Goal: Check status: Check status

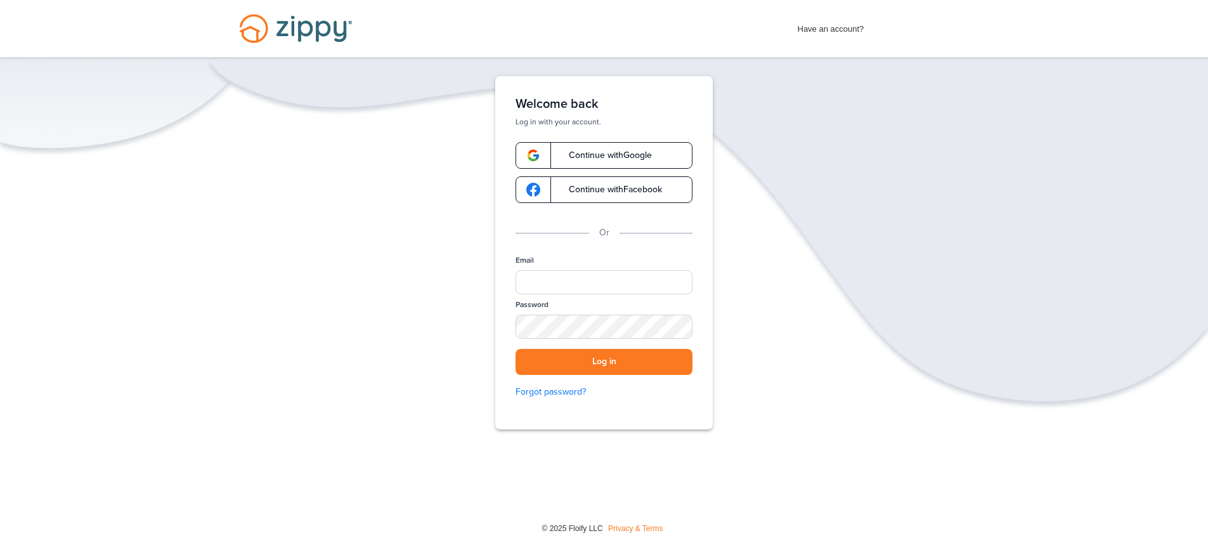
click at [576, 157] on span "Continue with Google" at bounding box center [604, 155] width 96 height 9
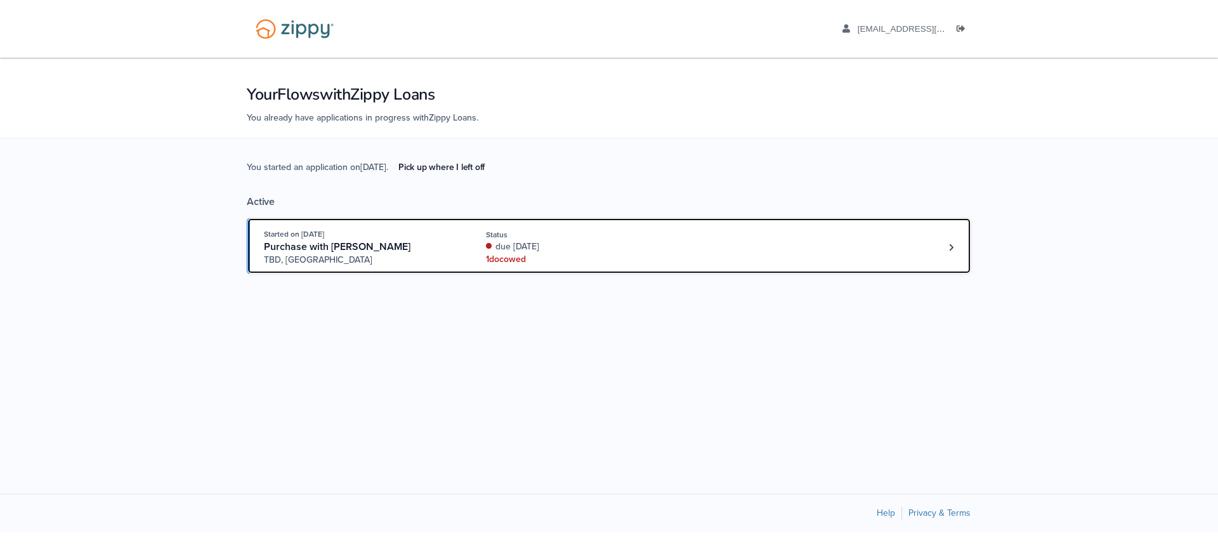
click at [567, 243] on div "due [DATE]" at bounding box center [570, 246] width 169 height 13
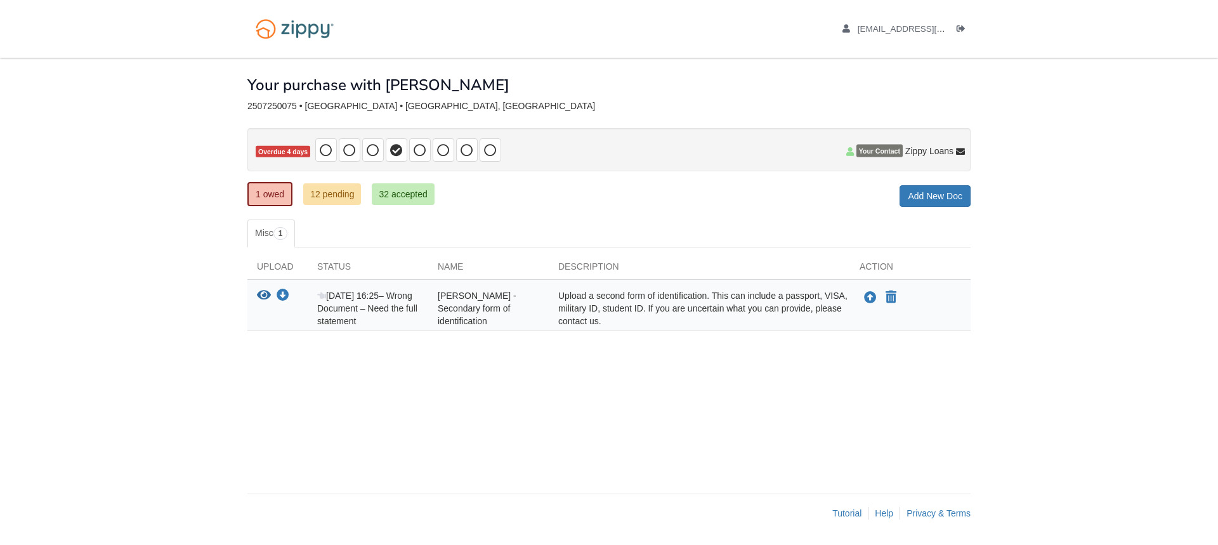
click at [159, 260] on body "[EMAIL_ADDRESS][DOMAIN_NAME] Logout" at bounding box center [609, 272] width 1218 height 545
click at [264, 295] on icon "View Kayla Owens - Secondary form of identification" at bounding box center [264, 295] width 14 height 13
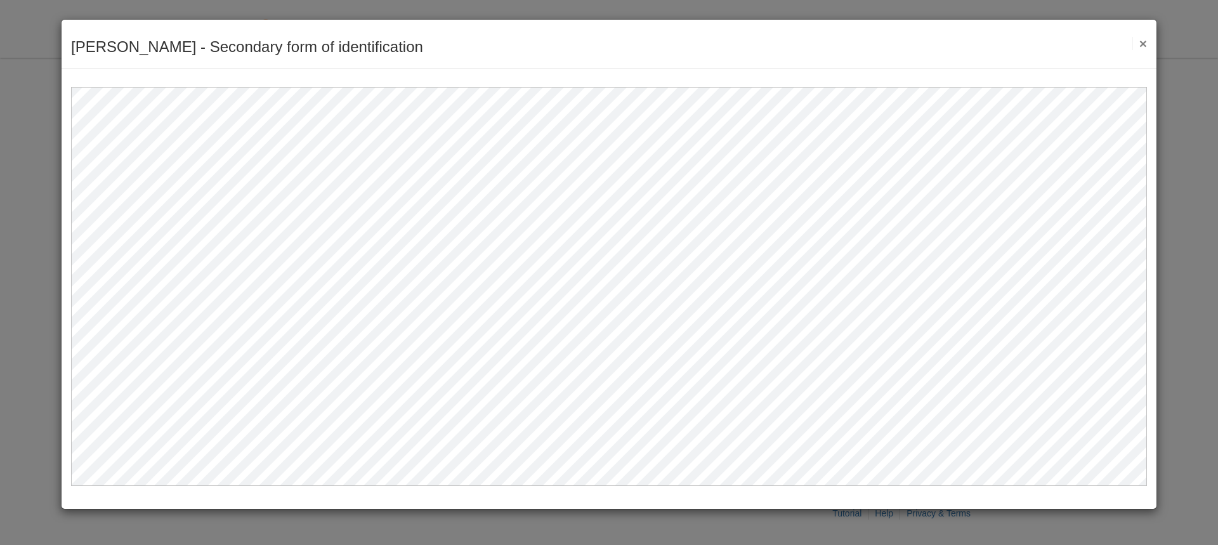
click at [1143, 45] on button "×" at bounding box center [1139, 43] width 15 height 13
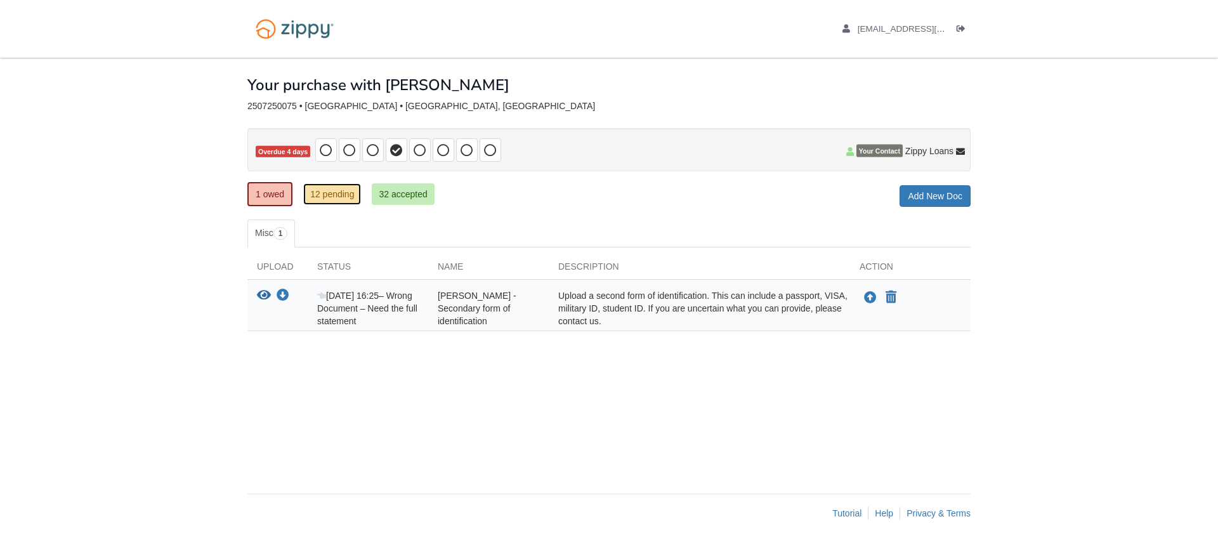
click at [329, 192] on link "12 pending" at bounding box center [332, 194] width 58 height 22
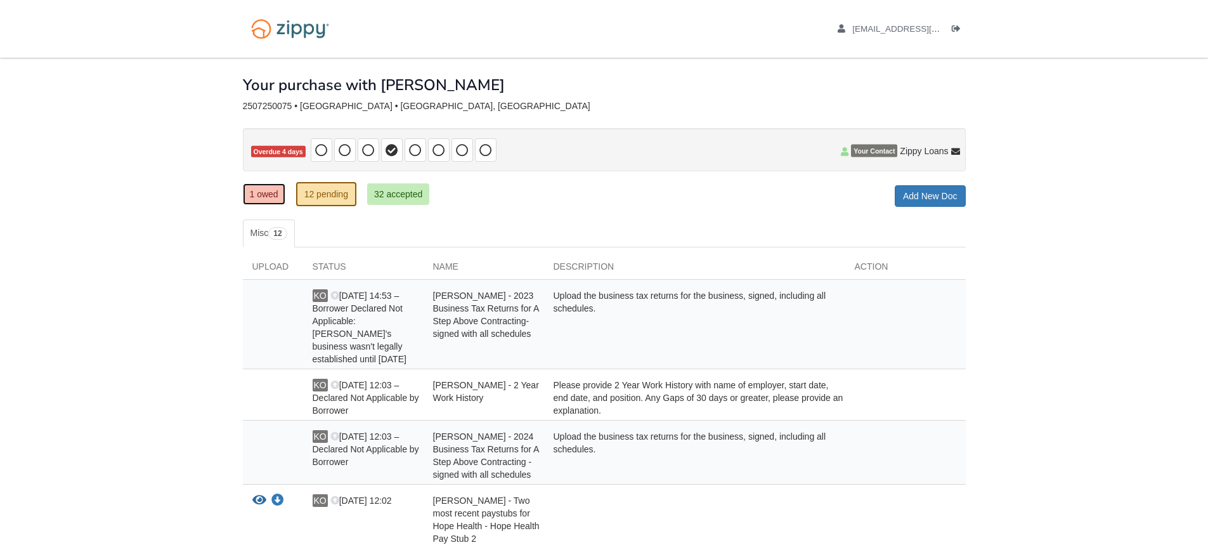
click at [258, 190] on link "1 owed" at bounding box center [264, 194] width 42 height 22
